Goal: Communication & Community: Share content

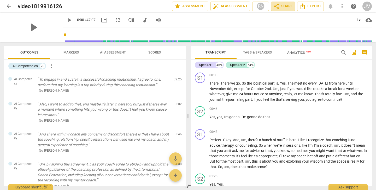
click at [286, 4] on span "share Share" at bounding box center [282, 6] width 19 height 6
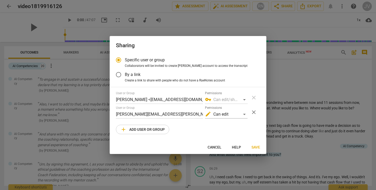
click at [181, 116] on input "[PERSON_NAME][EMAIL_ADDRESS][PERSON_NAME][DOMAIN_NAME]" at bounding box center [159, 114] width 87 height 8
click at [180, 114] on input "[PERSON_NAME][EMAIL_ADDRESS][PERSON_NAME][DOMAIN_NAME]" at bounding box center [159, 114] width 87 height 8
click at [130, 129] on span "add Add user or group" at bounding box center [142, 129] width 44 height 6
radio input "false"
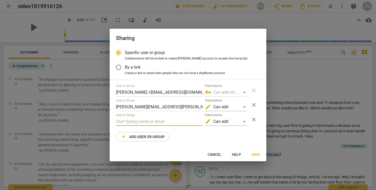
click at [130, 120] on input "text" at bounding box center [159, 121] width 87 height 8
type input "[PERSON_NAME][EMAIL_ADDRESS][DOMAIN_NAME]"
click at [246, 121] on div "edit Can edit" at bounding box center [226, 121] width 43 height 8
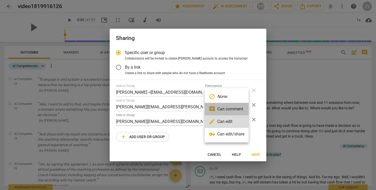
click at [237, 110] on li "comment Can comment" at bounding box center [227, 109] width 44 height 13
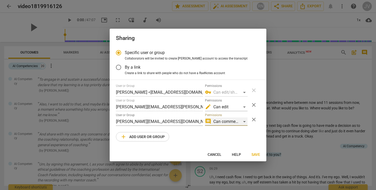
click at [244, 122] on div "comment Can comment" at bounding box center [226, 121] width 43 height 8
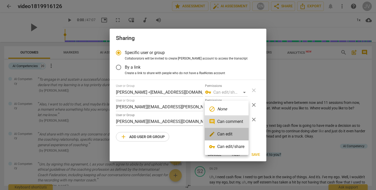
click at [238, 131] on li "edit Can edit" at bounding box center [227, 134] width 44 height 13
radio input "false"
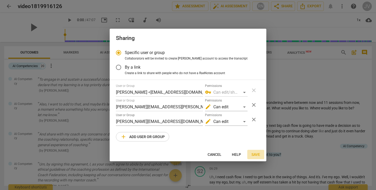
click at [258, 154] on span "Save" at bounding box center [255, 154] width 9 height 5
